Goal: Information Seeking & Learning: Learn about a topic

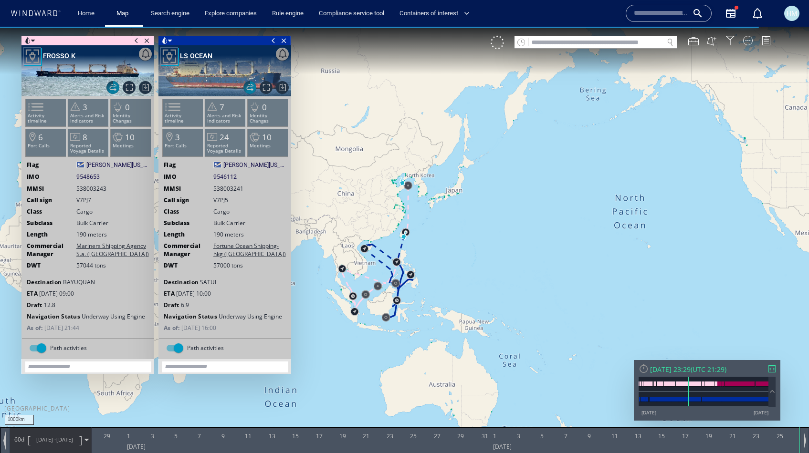
click at [51, 439] on span "27/09/17 -" at bounding box center [46, 439] width 20 height 7
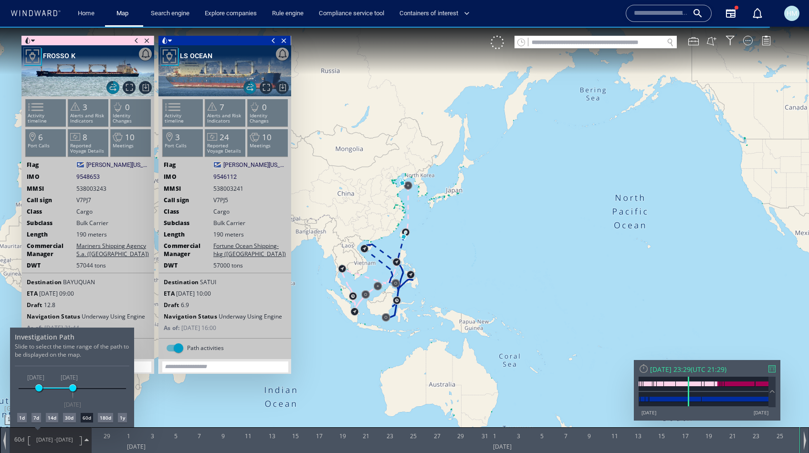
click at [121, 417] on div "1y" at bounding box center [122, 418] width 9 height 10
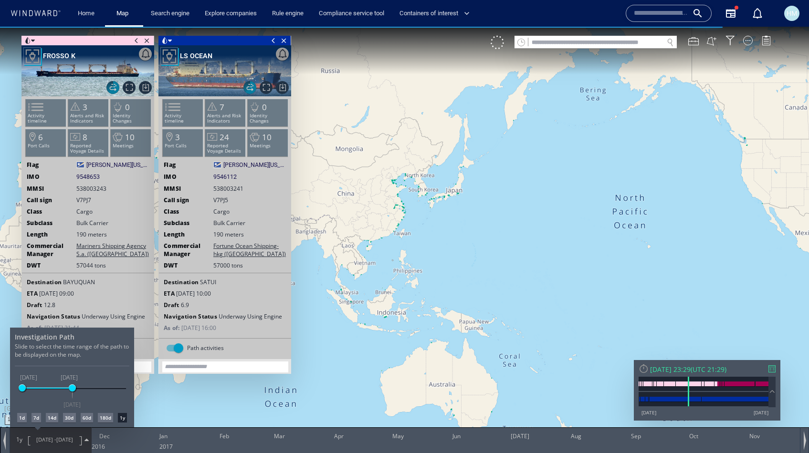
drag, startPoint x: 375, startPoint y: 150, endPoint x: 571, endPoint y: 150, distance: 196.2
click at [571, 150] on div at bounding box center [404, 240] width 809 height 427
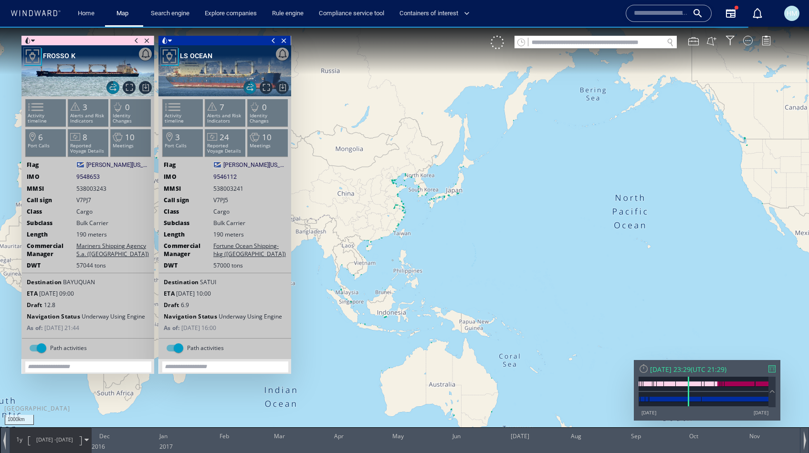
drag, startPoint x: 437, startPoint y: 150, endPoint x: 555, endPoint y: 151, distance: 117.9
click at [555, 152] on canvas "Map" at bounding box center [404, 235] width 809 height 417
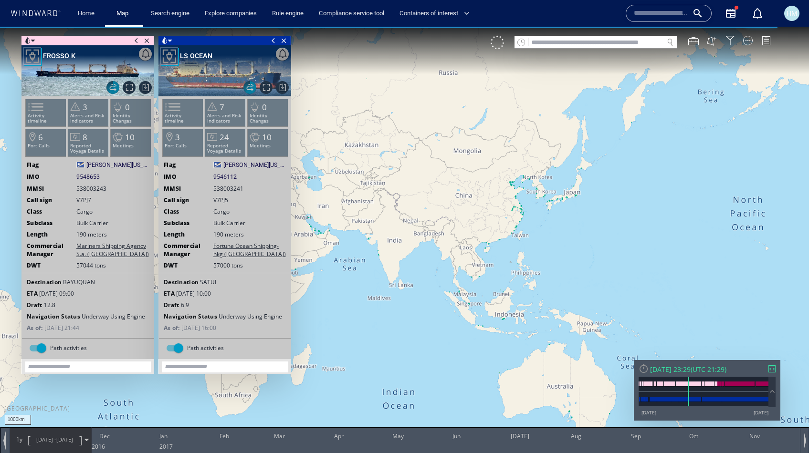
drag, startPoint x: 438, startPoint y: 176, endPoint x: 509, endPoint y: 197, distance: 74.0
click at [509, 197] on canvas "Map" at bounding box center [404, 235] width 809 height 417
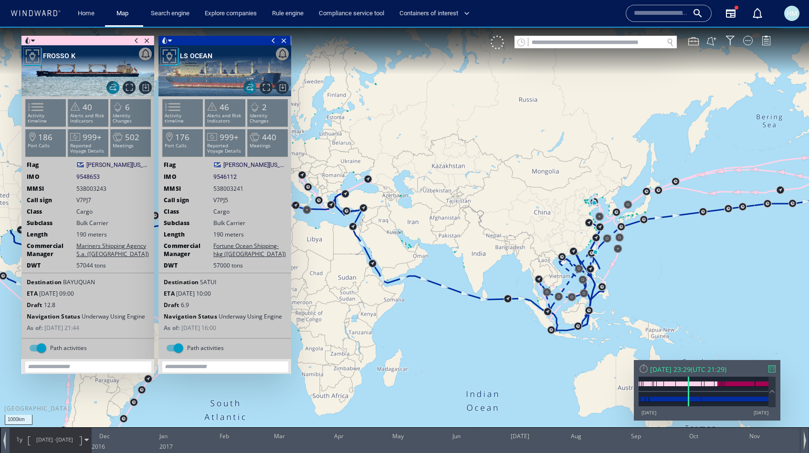
click at [565, 183] on canvas "Map" at bounding box center [404, 235] width 809 height 417
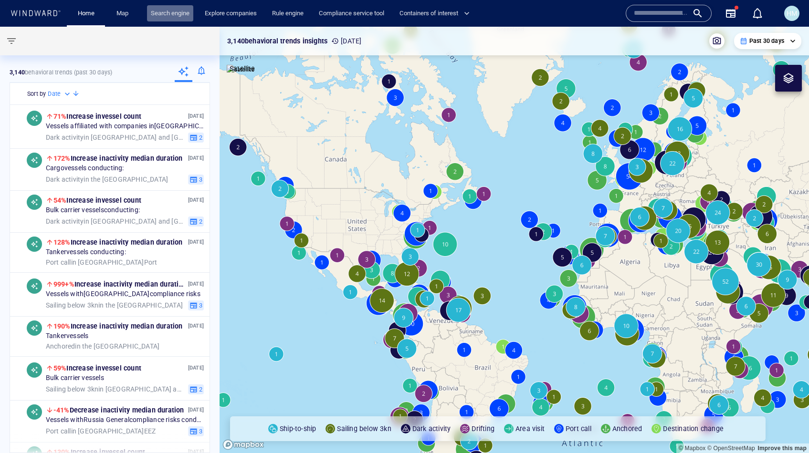
click at [168, 15] on link "Search engine" at bounding box center [170, 13] width 46 height 17
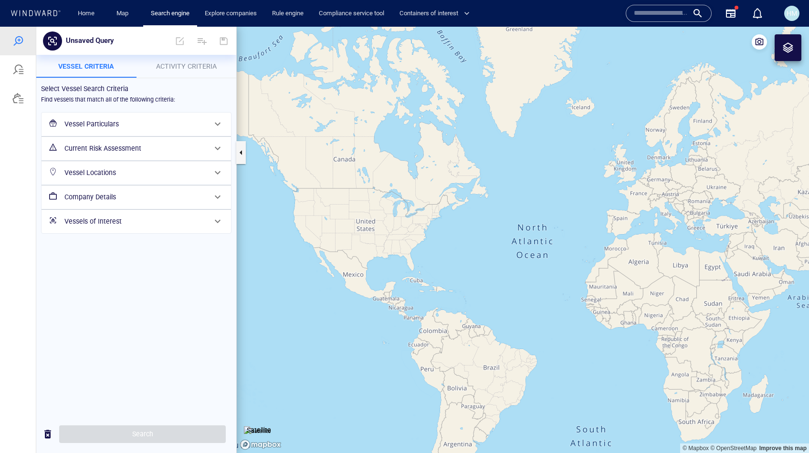
click at [166, 65] on span "Activity Criteria" at bounding box center [186, 67] width 61 height 8
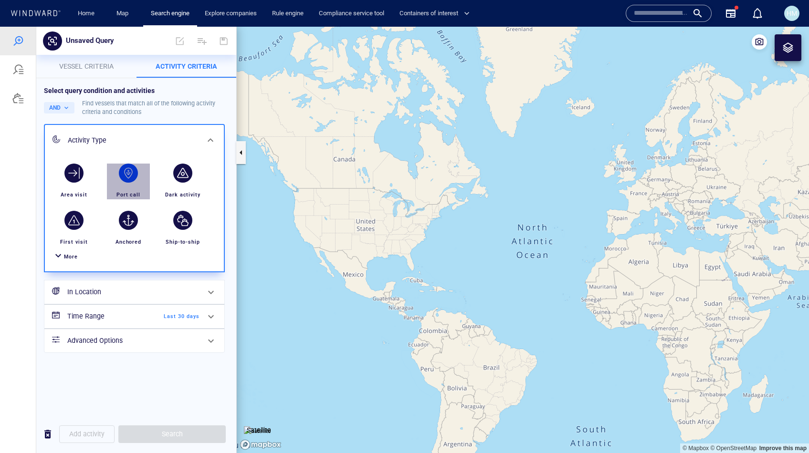
click at [125, 181] on div "button" at bounding box center [128, 173] width 19 height 19
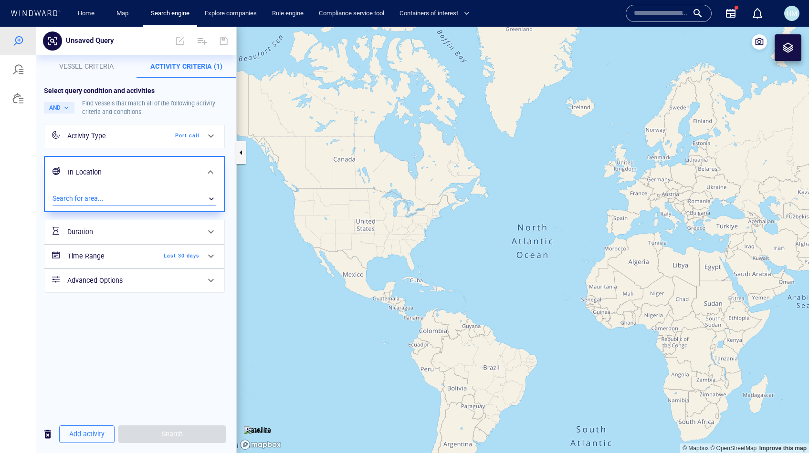
click at [129, 195] on div "​" at bounding box center [135, 199] width 164 height 14
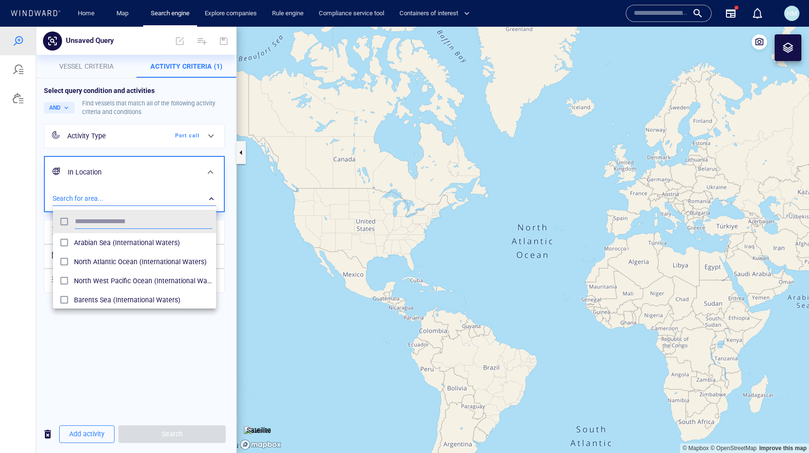
scroll to position [95, 163]
type input "****"
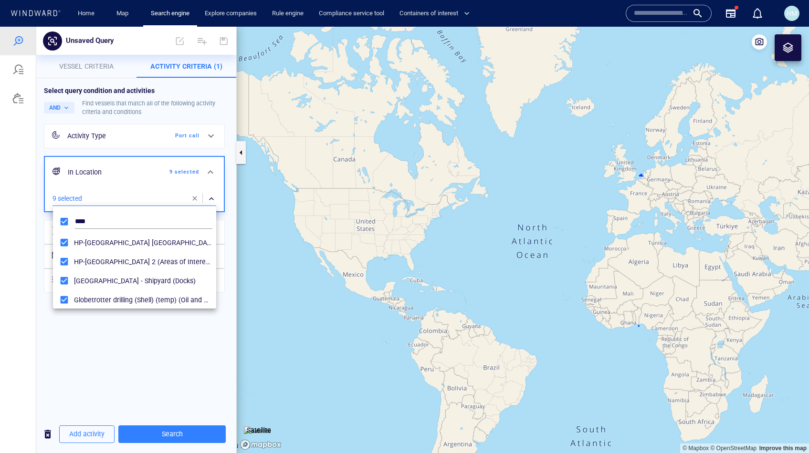
click at [156, 427] on div at bounding box center [404, 240] width 809 height 427
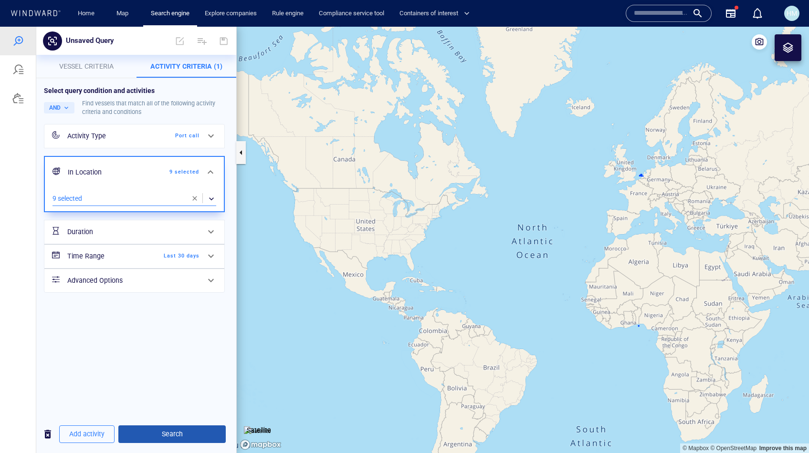
click at [157, 430] on span "Search" at bounding box center [172, 435] width 92 height 12
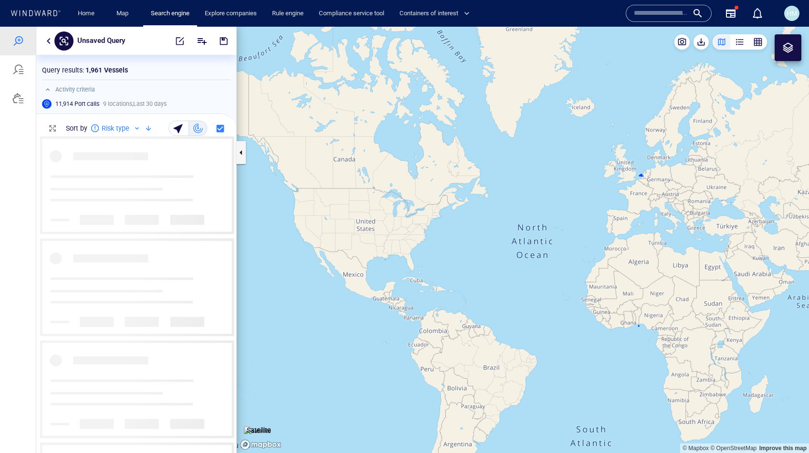
scroll to position [317, 200]
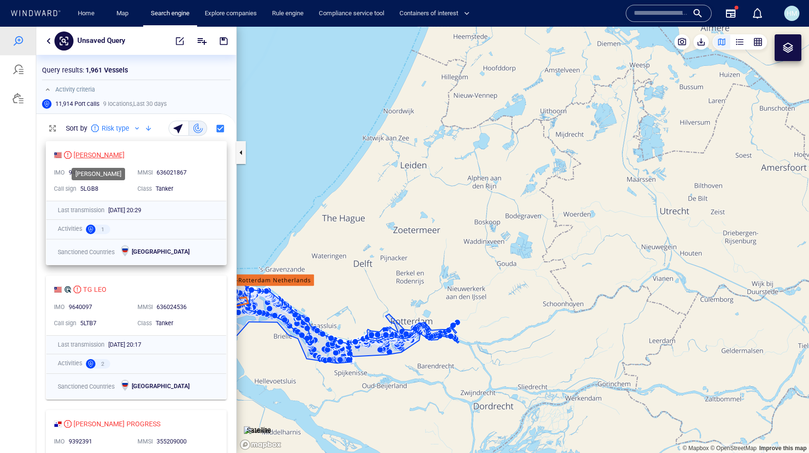
click at [110, 154] on div "[PERSON_NAME]" at bounding box center [99, 154] width 51 height 11
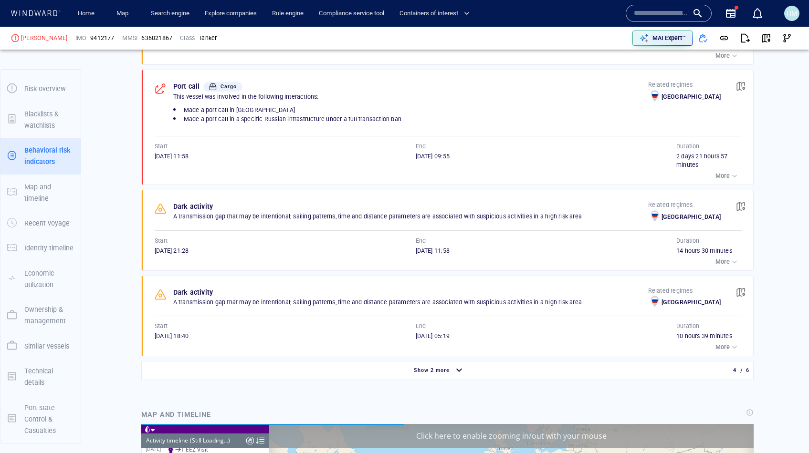
scroll to position [4915, 0]
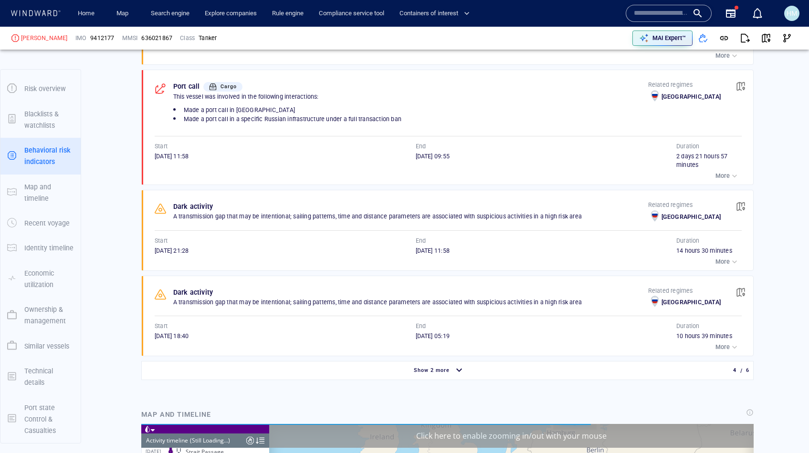
scroll to position [676, 0]
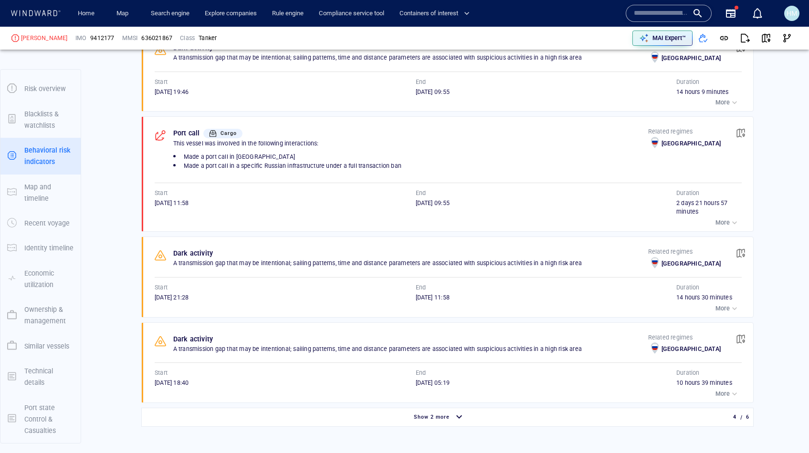
click at [217, 134] on div at bounding box center [212, 133] width 11 height 11
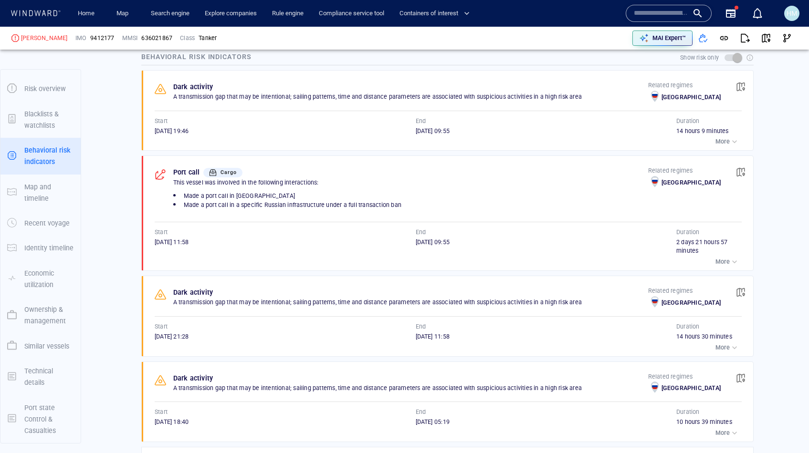
scroll to position [635, 0]
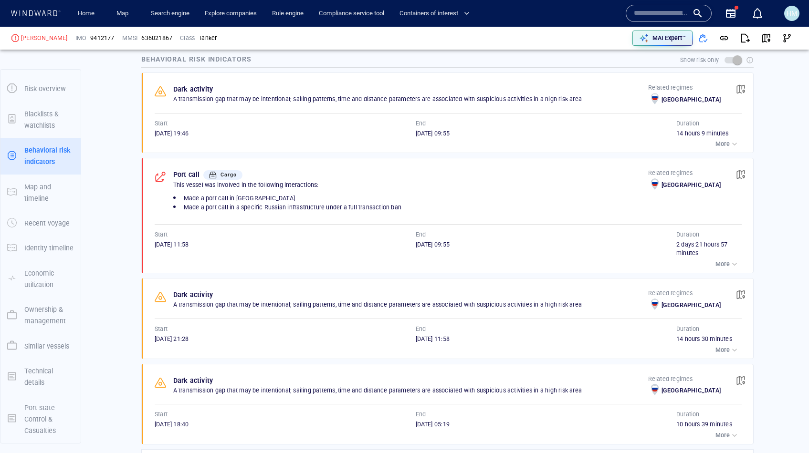
click at [724, 262] on p "More" at bounding box center [722, 264] width 14 height 9
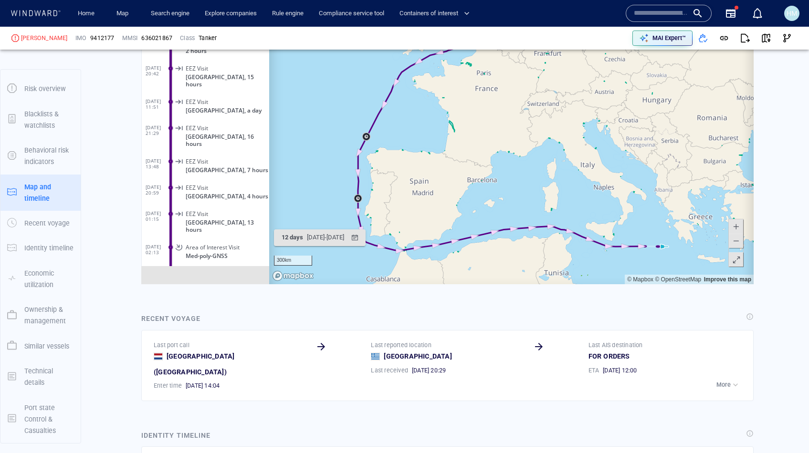
scroll to position [1291, 0]
click at [187, 364] on span "[GEOGRAPHIC_DATA]" at bounding box center [201, 357] width 68 height 11
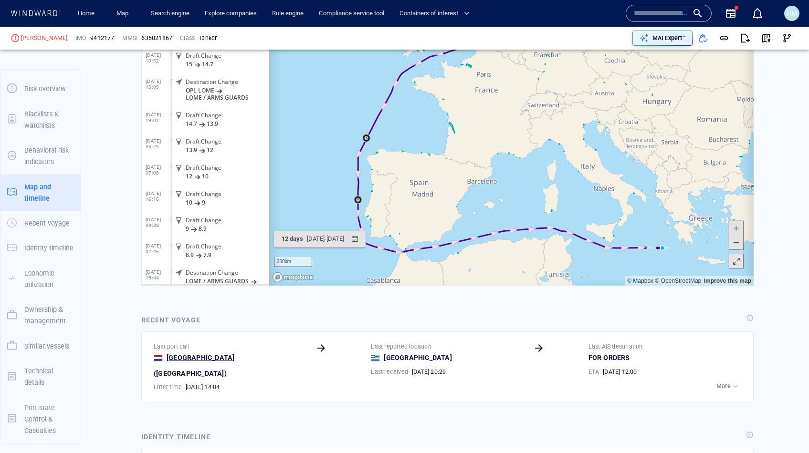
scroll to position [4915, 0]
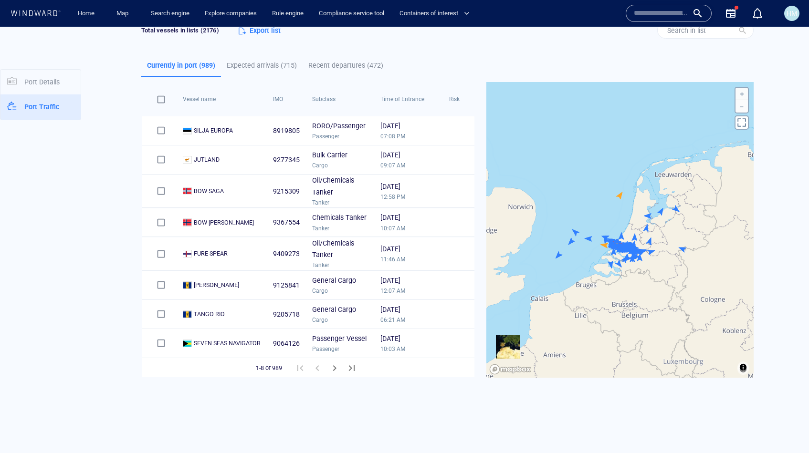
scroll to position [244, 0]
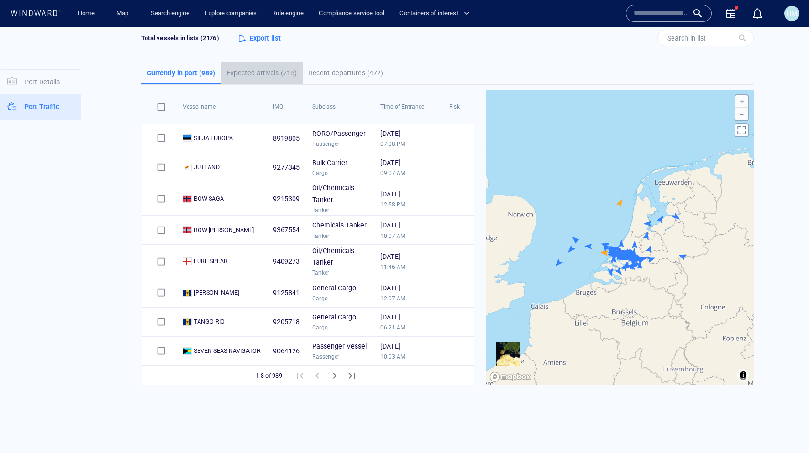
click at [271, 78] on p "Expected arrivals (715)" at bounding box center [262, 72] width 70 height 11
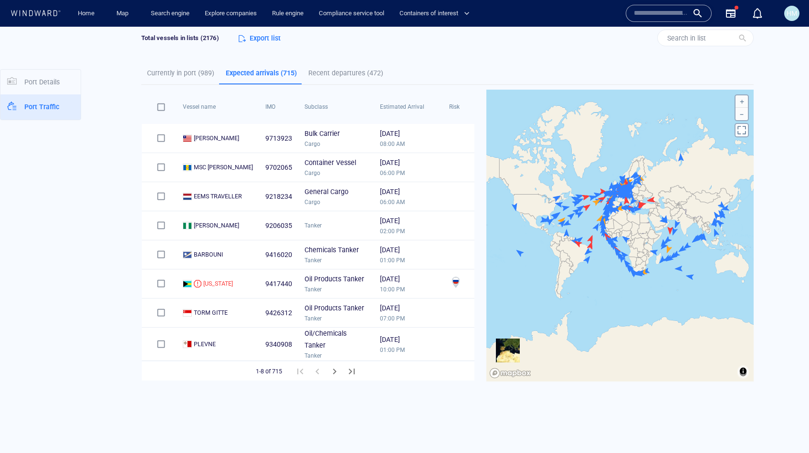
click at [319, 71] on p "Recent departures (472)" at bounding box center [345, 72] width 75 height 11
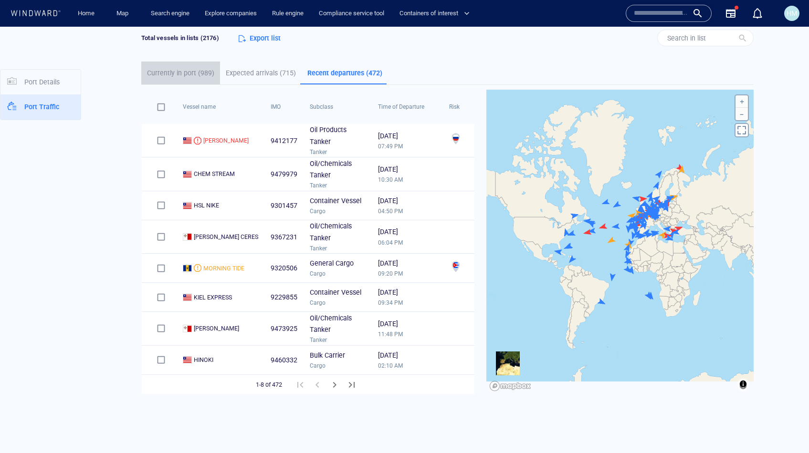
click at [199, 74] on p "Currently in port (989)" at bounding box center [180, 72] width 67 height 11
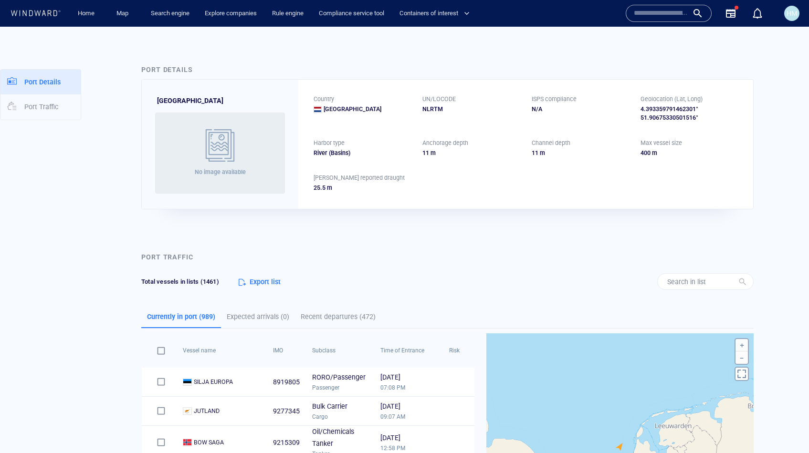
scroll to position [321, 0]
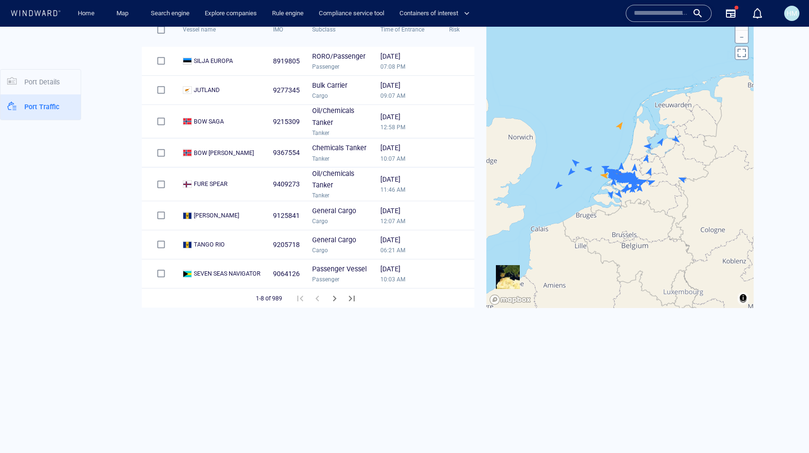
click at [50, 13] on icon at bounding box center [35, 13] width 51 height 6
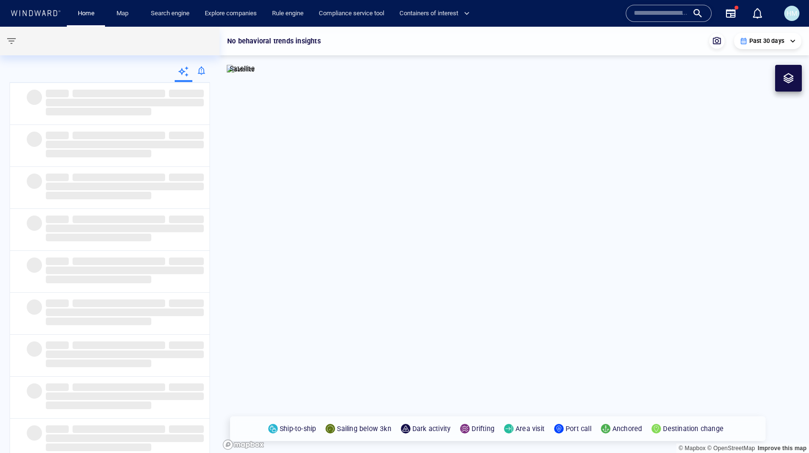
click at [791, 16] on span "HM" at bounding box center [792, 14] width 11 height 8
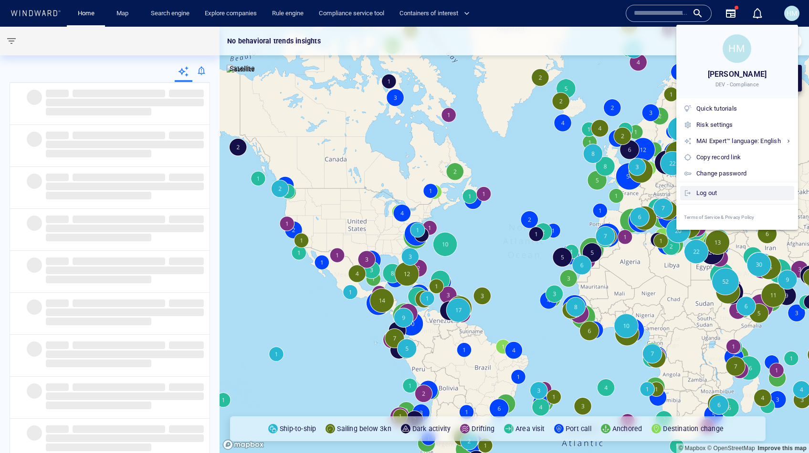
click at [706, 192] on div "Log out" at bounding box center [743, 193] width 94 height 11
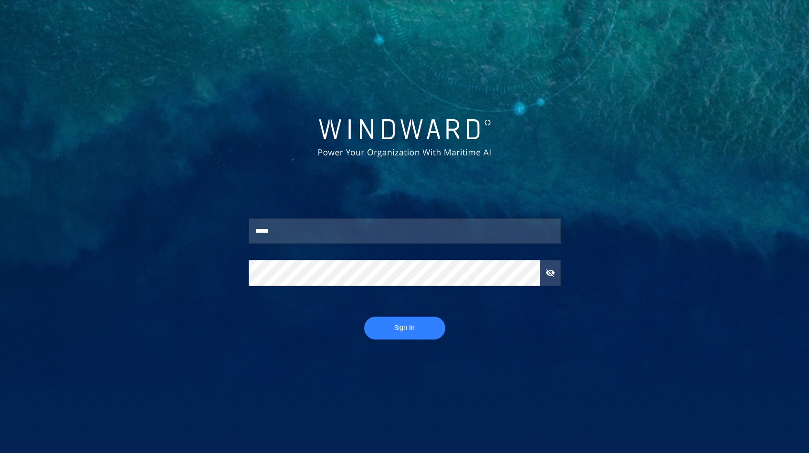
click at [384, 329] on span "Sign In" at bounding box center [405, 328] width 62 height 12
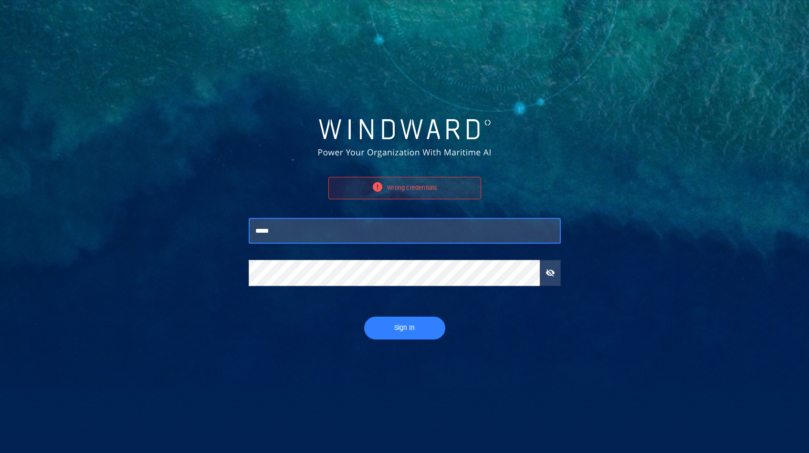
click at [324, 237] on input "*****" at bounding box center [405, 232] width 312 height 26
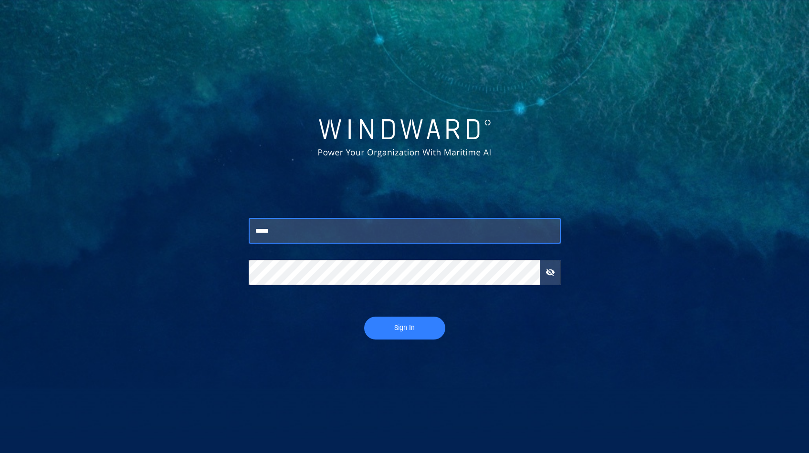
click at [391, 334] on button "Sign In" at bounding box center [404, 328] width 81 height 23
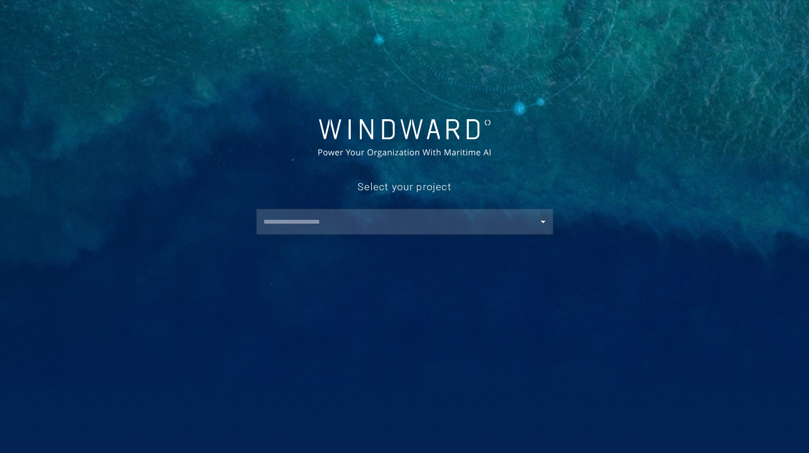
click at [287, 225] on input "text" at bounding box center [407, 221] width 293 height 17
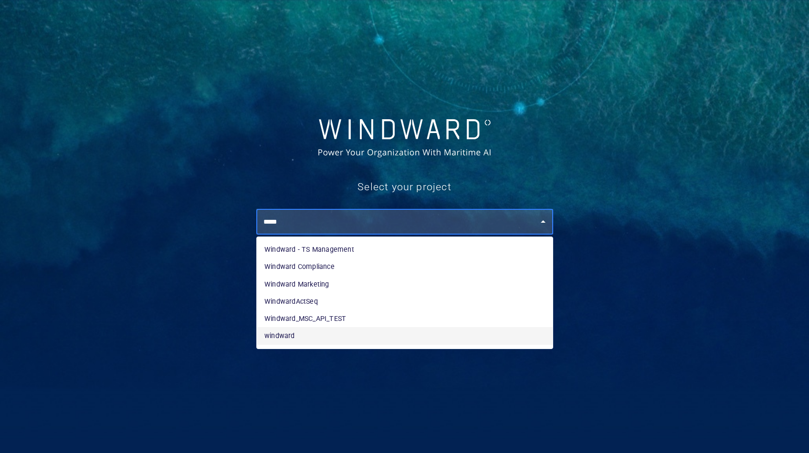
click at [277, 338] on li "windward" at bounding box center [405, 335] width 296 height 17
type input "********"
